Goal: Task Accomplishment & Management: Manage account settings

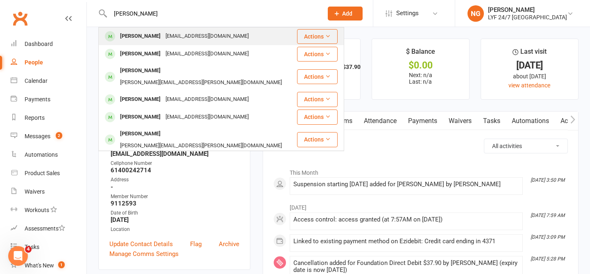
type input "[PERSON_NAME]"
click at [156, 34] on div "[PERSON_NAME]" at bounding box center [141, 36] width 46 height 12
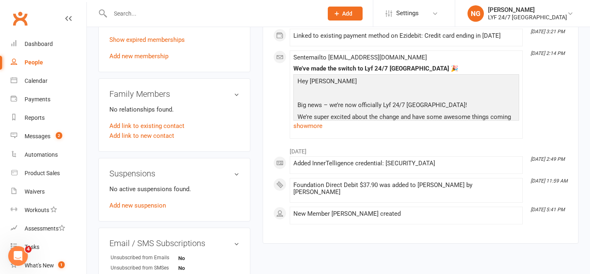
scroll to position [382, 0]
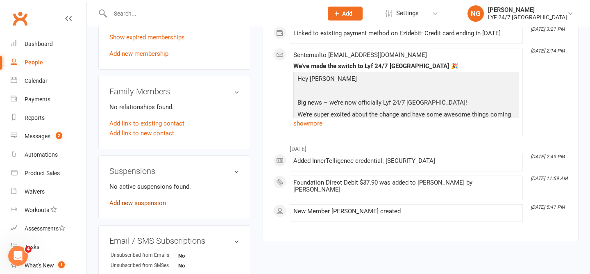
click at [144, 201] on link "Add new suspension" at bounding box center [137, 202] width 57 height 7
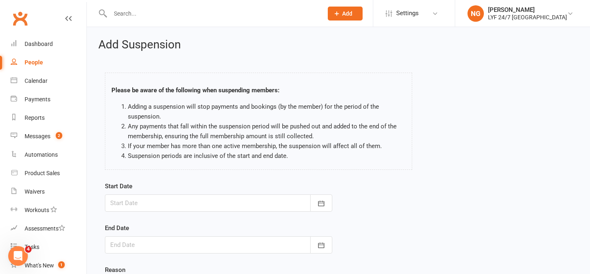
click at [189, 202] on div at bounding box center [219, 202] width 228 height 17
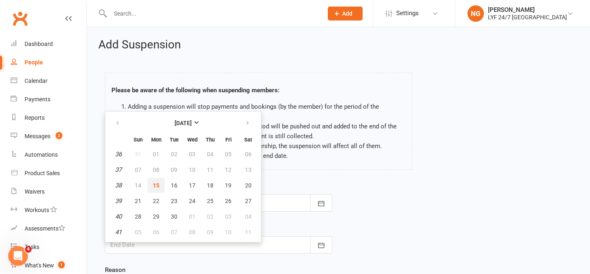
click at [162, 183] on button "15" at bounding box center [156, 185] width 17 height 15
type input "[DATE]"
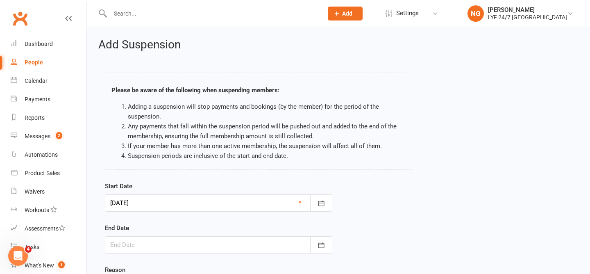
click at [174, 247] on div at bounding box center [219, 244] width 228 height 17
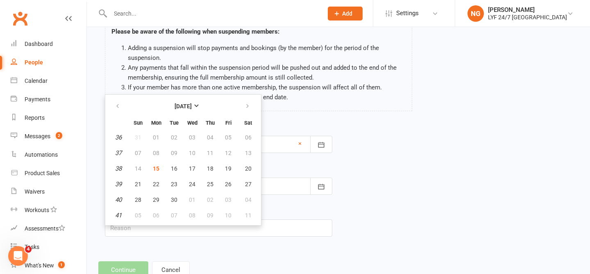
scroll to position [61, 0]
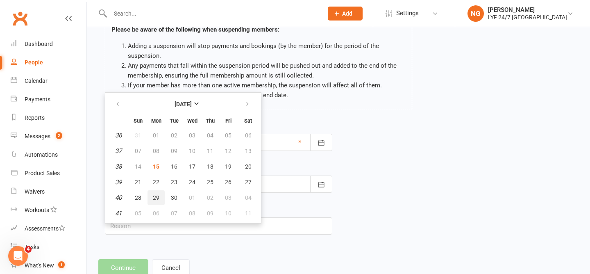
click at [156, 195] on span "29" at bounding box center [156, 197] width 7 height 7
type input "[DATE]"
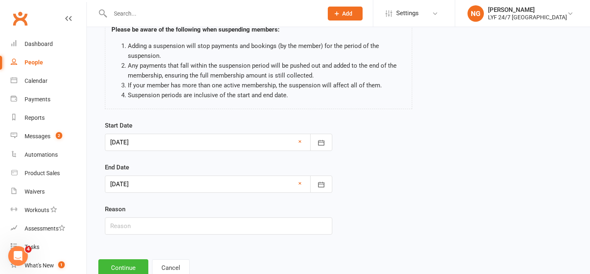
click at [164, 161] on form "Start Date [DATE] [DATE] Sun Mon Tue Wed Thu Fri Sat 36 31 01 02 03 04 05 06 37…" at bounding box center [219, 178] width 228 height 114
click at [158, 220] on input "text" at bounding box center [219, 225] width 228 height 17
type input "holiday"
click at [128, 264] on button "Continue" at bounding box center [123, 267] width 50 height 17
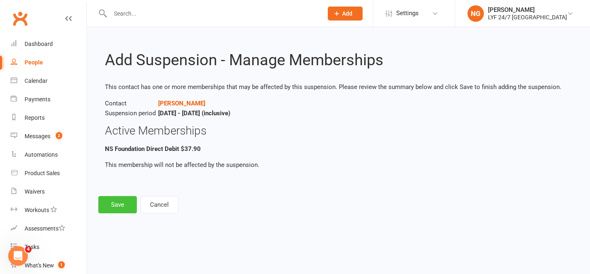
click at [121, 198] on button "Save" at bounding box center [117, 204] width 39 height 17
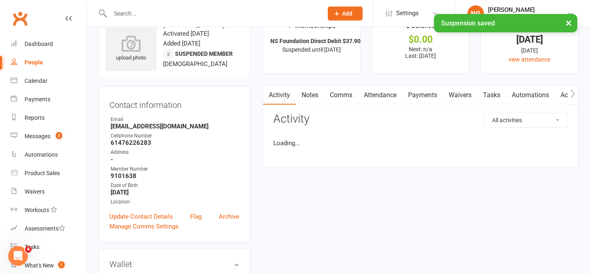
scroll to position [28, 0]
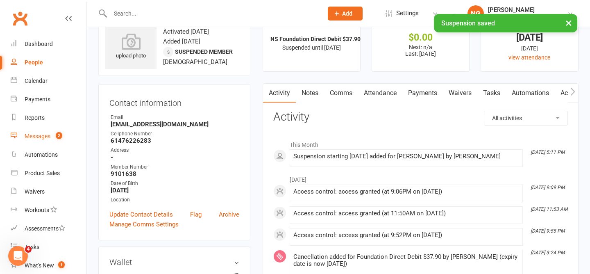
click at [57, 142] on link "Messages 2" at bounding box center [49, 136] width 76 height 18
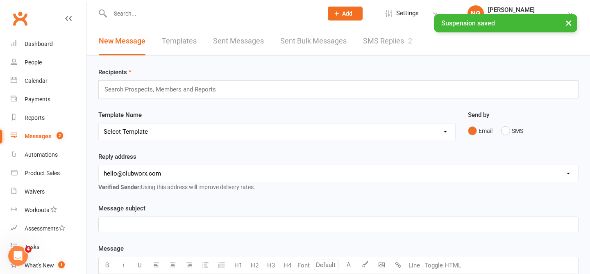
click at [372, 43] on link "SMS Replies 2" at bounding box center [387, 41] width 49 height 28
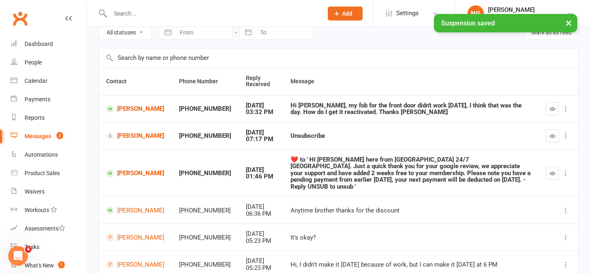
scroll to position [43, 0]
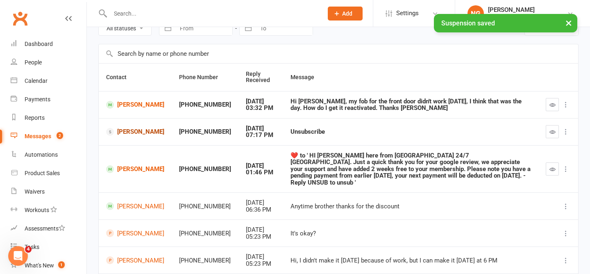
click at [132, 130] on link "[PERSON_NAME]" at bounding box center [135, 132] width 58 height 8
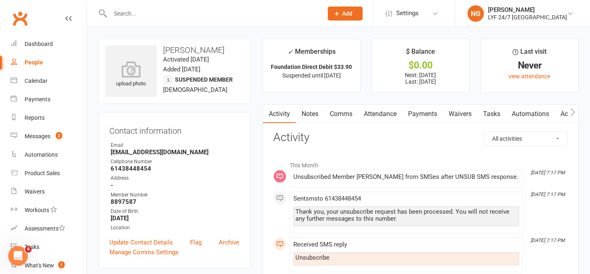
click at [412, 113] on link "Payments" at bounding box center [423, 114] width 41 height 19
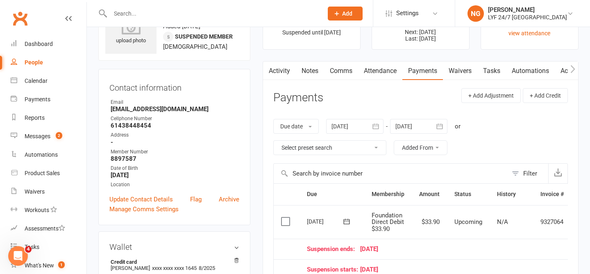
scroll to position [40, 0]
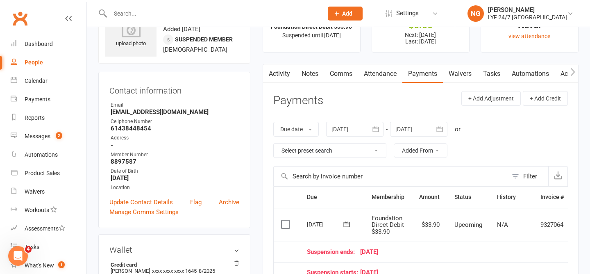
click at [465, 70] on link "Waivers" at bounding box center [460, 73] width 34 height 19
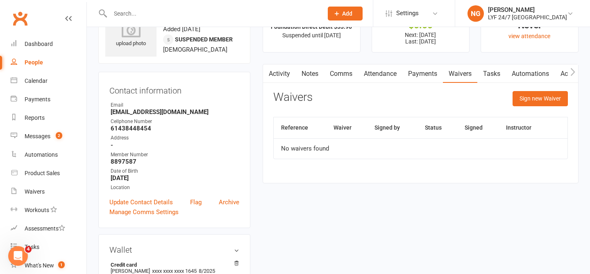
click at [290, 72] on link "Activity" at bounding box center [279, 73] width 33 height 19
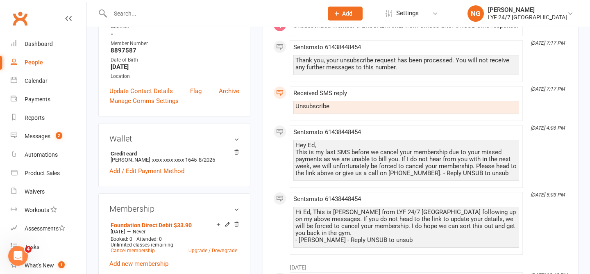
scroll to position [150, 0]
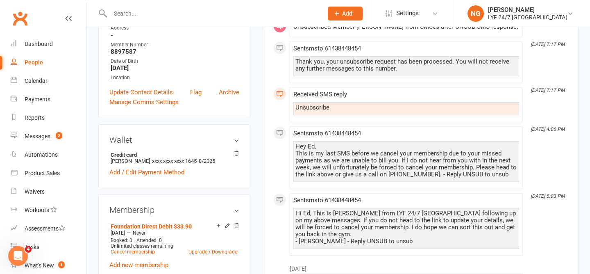
click at [399, 155] on div "Hey Ed, This is my last SMS before we cancel your membership due to your missed…" at bounding box center [407, 160] width 222 height 35
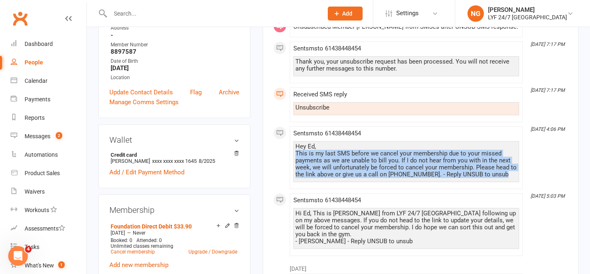
click at [399, 155] on div "Hey Ed, This is my last SMS before we cancel your membership due to your missed…" at bounding box center [407, 160] width 222 height 35
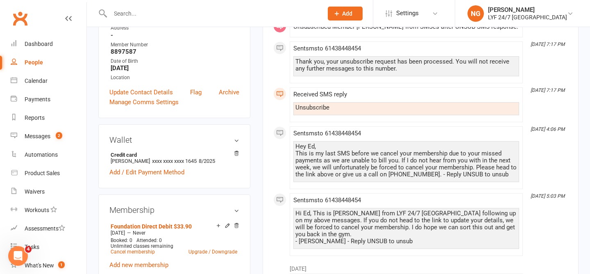
click at [420, 159] on div "Hey Ed, This is my last SMS before we cancel your membership due to your missed…" at bounding box center [407, 160] width 222 height 35
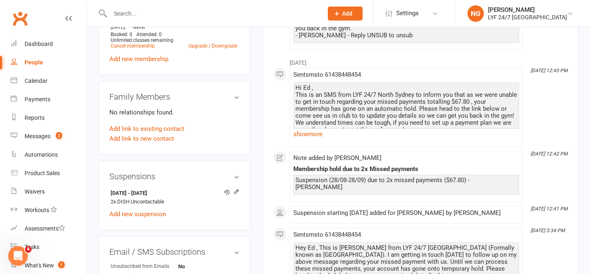
scroll to position [312, 0]
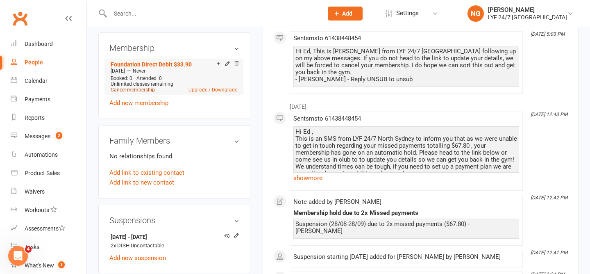
click at [140, 90] on link "Cancel membership" at bounding box center [133, 90] width 44 height 6
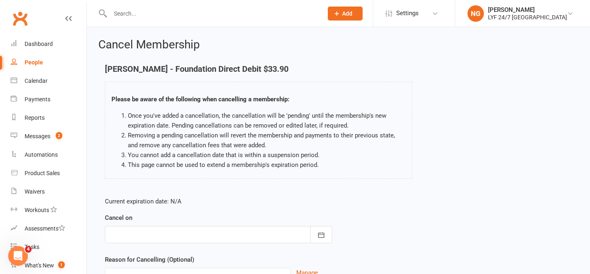
scroll to position [80, 0]
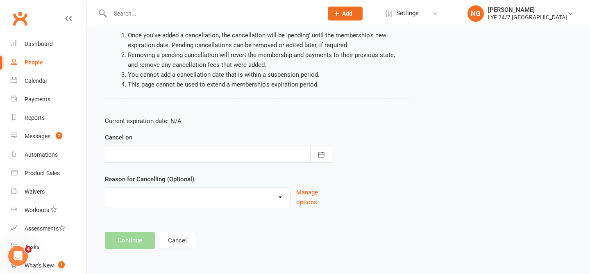
click at [178, 158] on div at bounding box center [219, 154] width 228 height 17
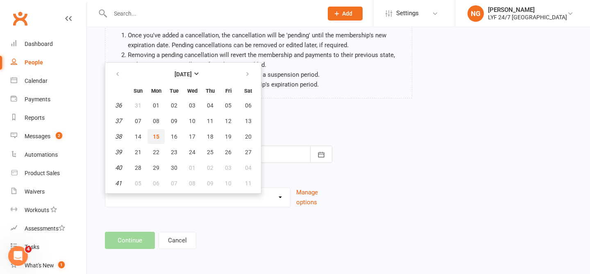
click at [157, 136] on span "15" at bounding box center [156, 136] width 7 height 7
type input "[DATE]"
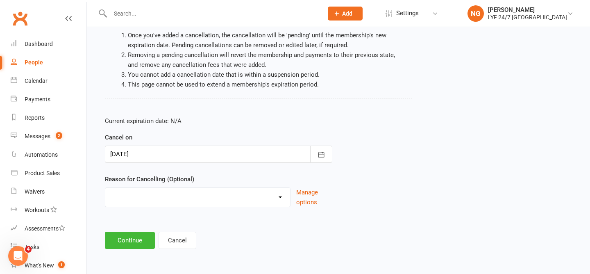
click at [176, 198] on select "Holiday Injury Migration Moved Stripe Migration Time Other reason" at bounding box center [197, 196] width 185 height 16
click at [304, 194] on button "Manage options" at bounding box center [314, 197] width 36 height 20
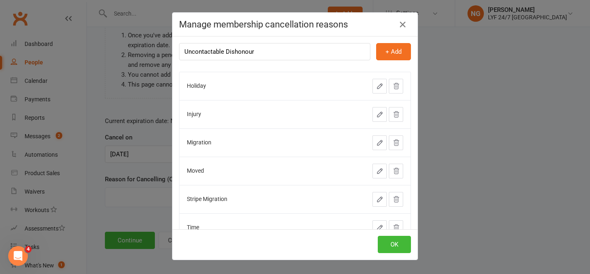
type input "Uncontactable Dishonour"
click at [346, 39] on div "Uncontactable Dishonour + Add Holiday Injury Migration Moved Stripe Migration T…" at bounding box center [295, 132] width 245 height 193
click at [392, 52] on button "+ Add" at bounding box center [393, 51] width 35 height 17
click at [405, 241] on button "OK" at bounding box center [394, 244] width 33 height 17
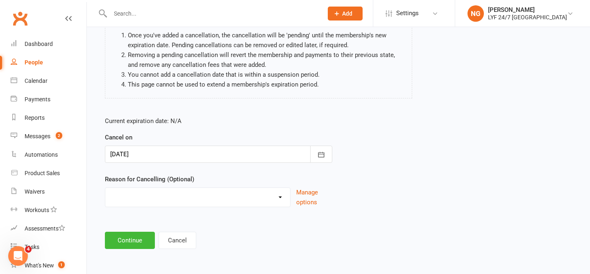
click at [193, 193] on select "Holiday Injury Migration Moved Stripe Migration Time Uncontactable Dishonour Ot…" at bounding box center [197, 196] width 185 height 16
select select "6"
click at [249, 243] on footer "Continue Cancel" at bounding box center [338, 240] width 467 height 17
click at [129, 242] on button "Continue" at bounding box center [130, 240] width 50 height 17
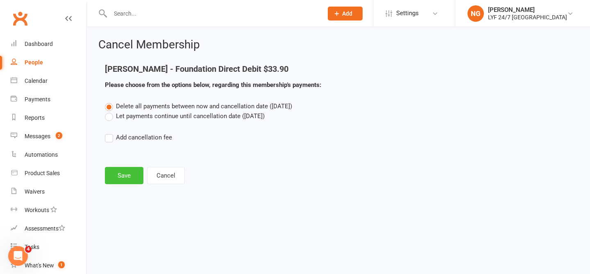
click at [127, 180] on button "Save" at bounding box center [124, 175] width 39 height 17
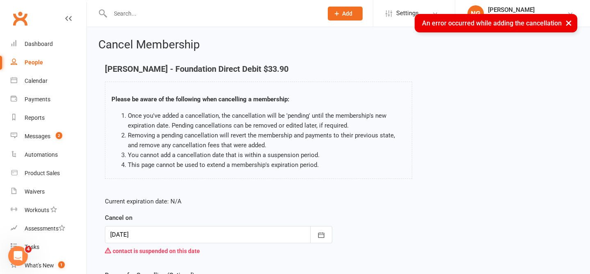
scroll to position [96, 0]
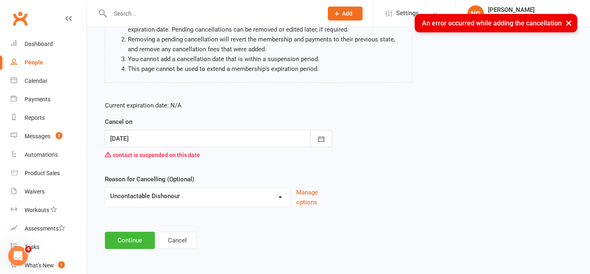
click at [188, 133] on div at bounding box center [219, 138] width 228 height 17
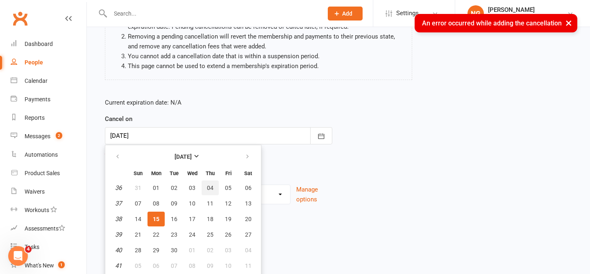
scroll to position [101, 0]
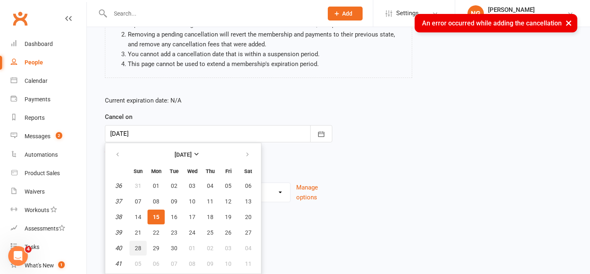
click at [144, 246] on button "28" at bounding box center [138, 248] width 17 height 15
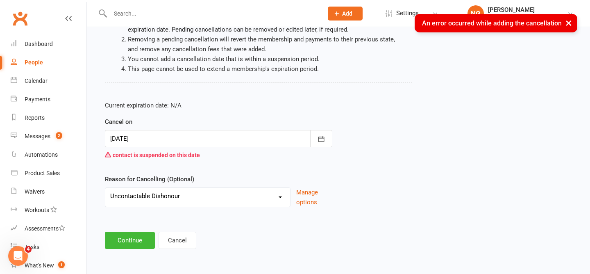
click at [159, 137] on div at bounding box center [219, 138] width 228 height 17
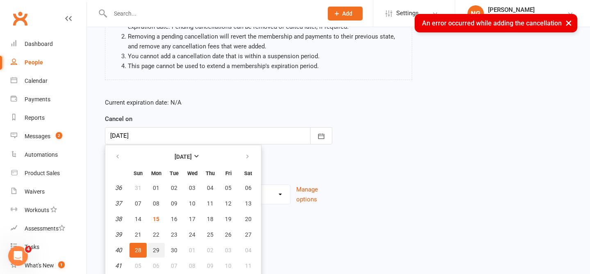
click at [159, 249] on span "29" at bounding box center [156, 250] width 7 height 7
type input "[DATE]"
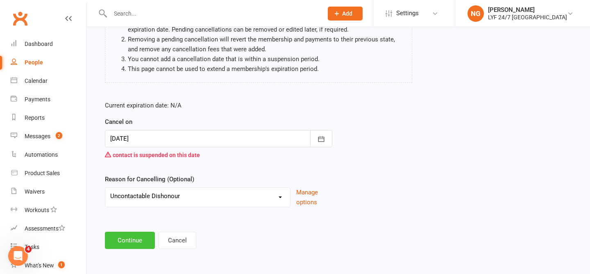
click at [141, 245] on button "Continue" at bounding box center [130, 240] width 50 height 17
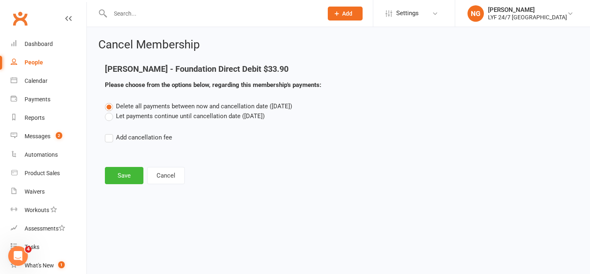
scroll to position [0, 0]
click at [130, 176] on button "Save" at bounding box center [124, 175] width 39 height 17
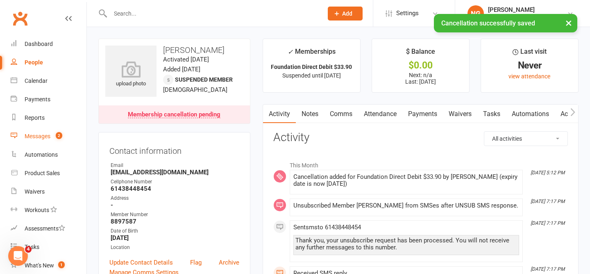
click at [50, 140] on link "Messages 2" at bounding box center [49, 136] width 76 height 18
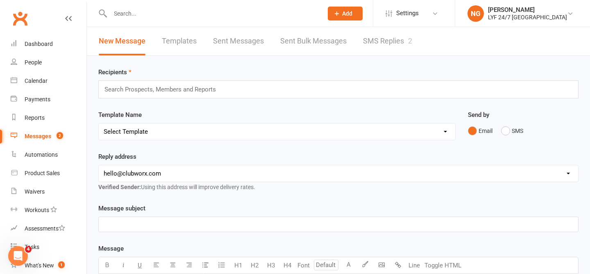
click at [372, 41] on link "SMS Replies 2" at bounding box center [387, 41] width 49 height 28
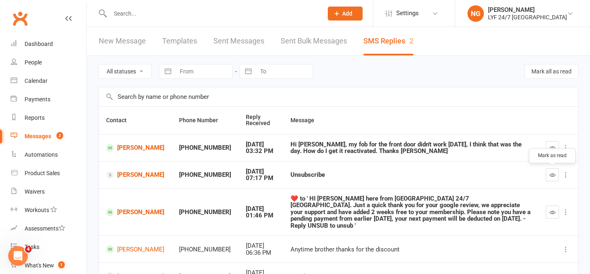
click at [550, 176] on icon "button" at bounding box center [553, 175] width 6 height 6
